Goal: Task Accomplishment & Management: Complete application form

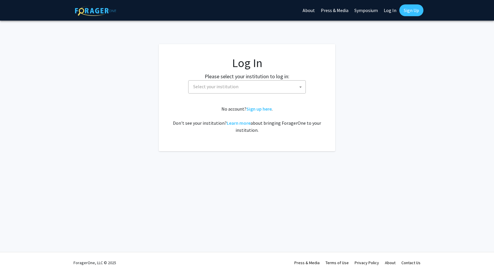
select select
click at [255, 82] on span "Select your institution" at bounding box center [248, 87] width 115 height 12
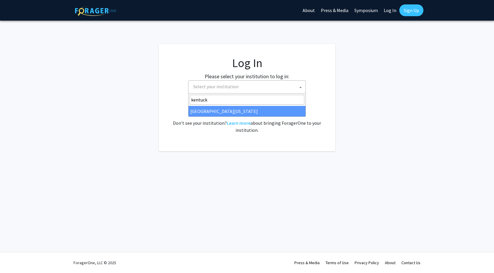
type input "kentuck"
select select "13"
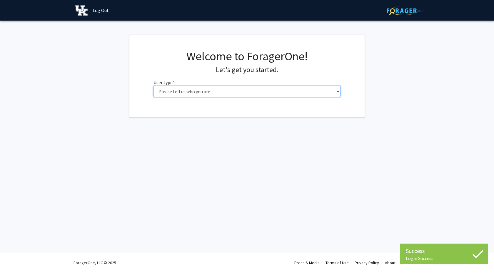
click at [258, 89] on select "Please tell us who you are Undergraduate Student Master's Student Doctoral Cand…" at bounding box center [247, 91] width 187 height 11
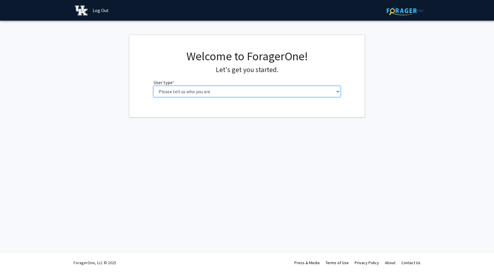
select select "1: undergrad"
click at [154, 86] on select "Please tell us who you are Undergraduate Student Master's Student Doctoral Cand…" at bounding box center [247, 91] width 187 height 11
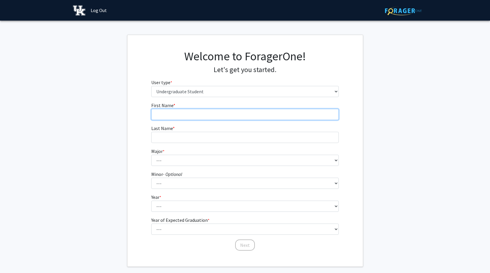
click at [236, 111] on input "First Name * required" at bounding box center [244, 114] width 187 height 11
type input "Saidah"
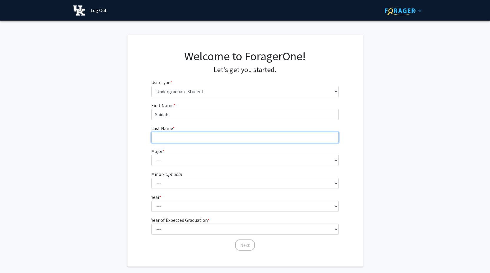
type input "Ervin"
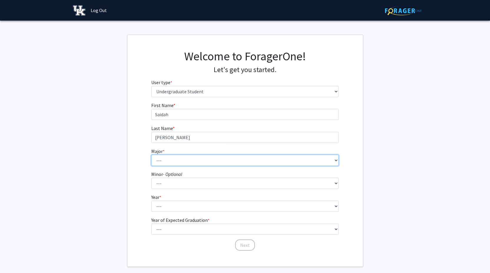
click at [185, 161] on select "--- Accounting Aerospace Engineering African American & Africana Studies Agricu…" at bounding box center [244, 160] width 187 height 11
select select "112: 949"
click at [151, 155] on select "--- Accounting Aerospace Engineering African American & Africana Studies Agricu…" at bounding box center [244, 160] width 187 height 11
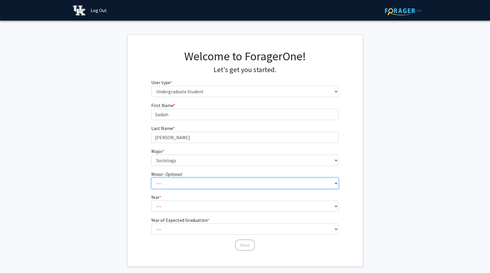
click at [179, 181] on select "--- African American & Africana Studies Agricultural Economics American Studies…" at bounding box center [244, 183] width 187 height 11
select select "1: 653"
click at [151, 178] on select "--- African American & Africana Studies Agricultural Economics American Studies…" at bounding box center [244, 183] width 187 height 11
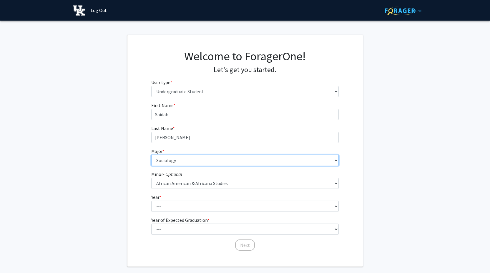
click at [190, 163] on select "--- Accounting Aerospace Engineering African American & Africana Studies Agricu…" at bounding box center [244, 160] width 187 height 11
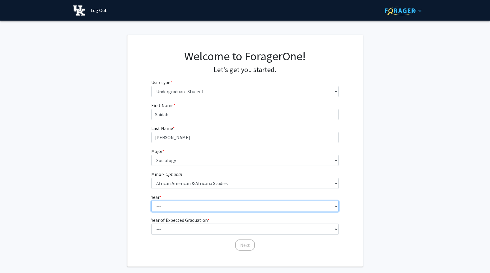
click at [179, 205] on select "--- First-year Sophomore Junior Senior Postbaccalaureate Certificate" at bounding box center [244, 206] width 187 height 11
select select "2: sophomore"
click at [151, 201] on select "--- First-year Sophomore Junior Senior Postbaccalaureate Certificate" at bounding box center [244, 206] width 187 height 11
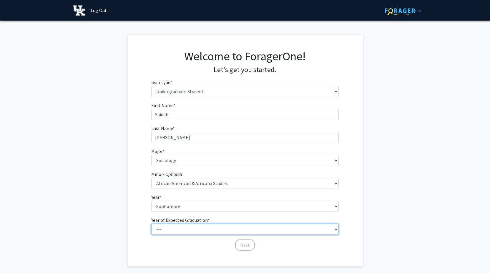
click at [185, 227] on select "--- 2025 2026 2027 2028 2029 2030 2031 2032 2033 2034" at bounding box center [244, 229] width 187 height 11
select select "4: 2028"
click at [151, 224] on select "--- 2025 2026 2027 2028 2029 2030 2031 2032 2033 2034" at bounding box center [244, 229] width 187 height 11
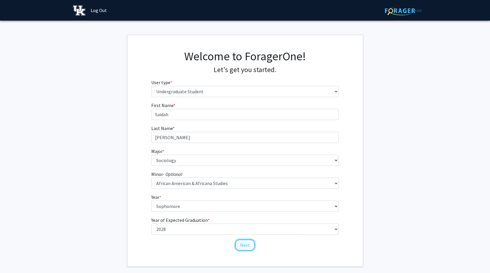
click at [248, 244] on button "Next" at bounding box center [245, 245] width 20 height 11
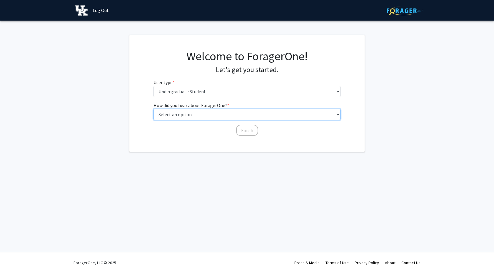
click at [208, 114] on select "Select an option Peer/student recommendation Faculty/staff recommendation Unive…" at bounding box center [247, 114] width 187 height 11
select select "2: faculty_recommendation"
click at [154, 109] on select "Select an option Peer/student recommendation Faculty/staff recommendation Unive…" at bounding box center [247, 114] width 187 height 11
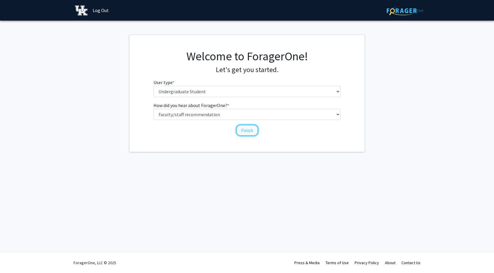
click at [251, 133] on button "Finish" at bounding box center [247, 130] width 22 height 11
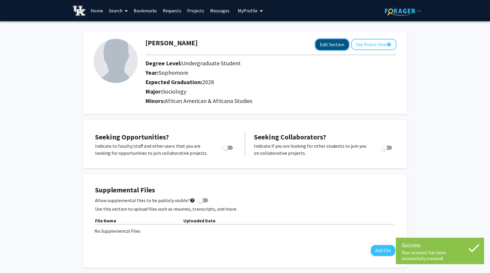
click at [338, 45] on button "Edit Section" at bounding box center [331, 44] width 33 height 11
select select "sophomore"
select select "2028"
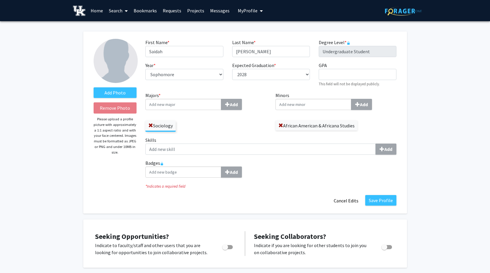
click at [182, 104] on input "Majors * Add" at bounding box center [183, 104] width 76 height 11
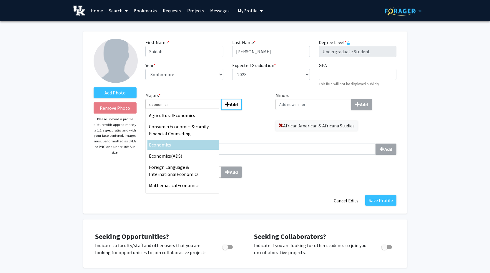
type input "economics"
click at [182, 144] on div "Economics" at bounding box center [183, 144] width 69 height 7
click at [182, 110] on input "economics" at bounding box center [183, 104] width 76 height 11
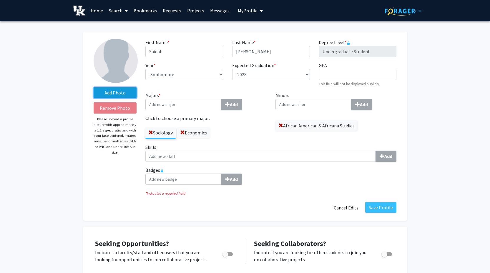
click at [114, 91] on label "Add Photo" at bounding box center [115, 92] width 43 height 11
click at [0, 0] on input "Add Photo" at bounding box center [0, 0] width 0 height 0
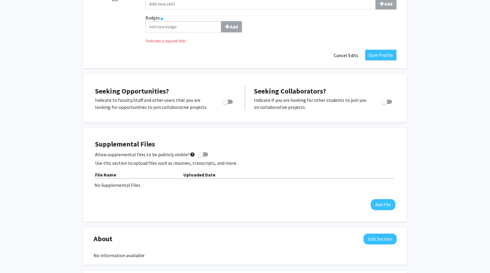
scroll to position [156, 0]
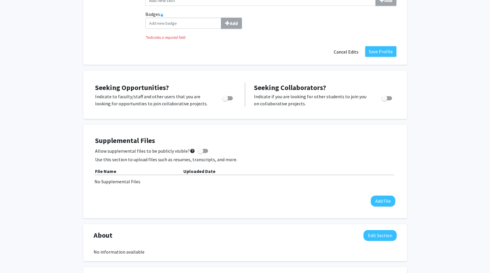
click at [225, 99] on span "Toggle" at bounding box center [225, 98] width 6 height 6
click at [225, 100] on input "Are you actively seeking opportunities?" at bounding box center [225, 100] width 0 height 0
checkbox input "true"
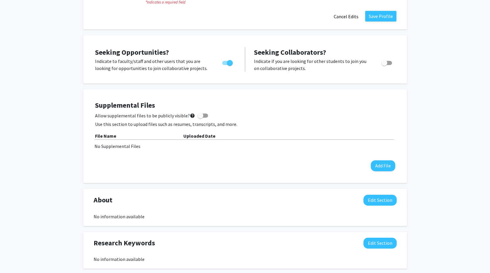
scroll to position [191, 0]
